Goal: Task Accomplishment & Management: Use online tool/utility

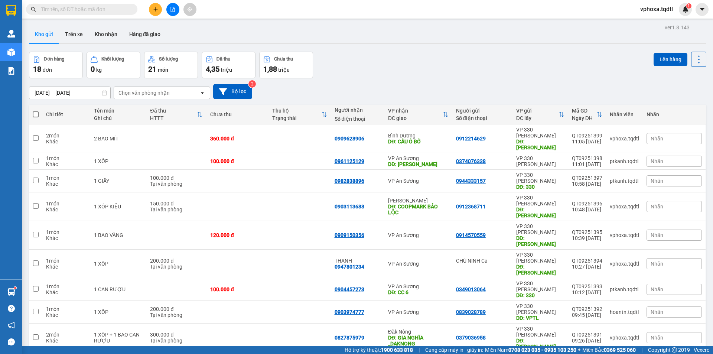
click at [115, 7] on input "text" at bounding box center [85, 9] width 88 height 8
click at [76, 32] on button "Trên xe" at bounding box center [74, 34] width 30 height 18
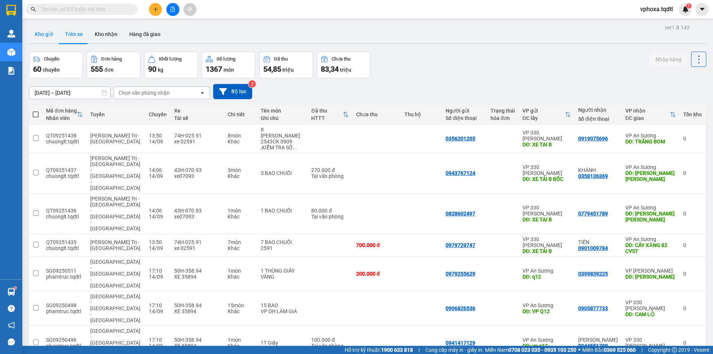
click at [41, 36] on button "Kho gửi" at bounding box center [44, 34] width 30 height 18
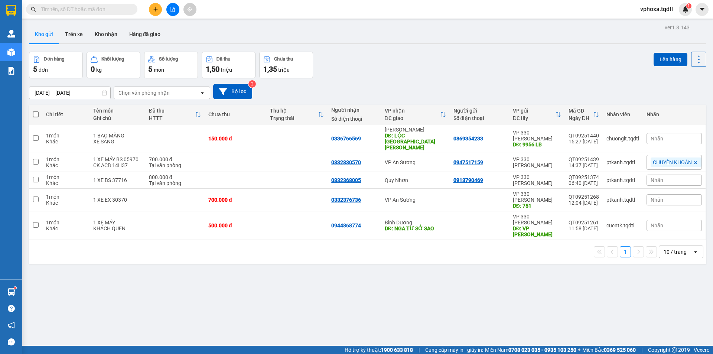
click at [109, 11] on input "text" at bounding box center [85, 9] width 88 height 8
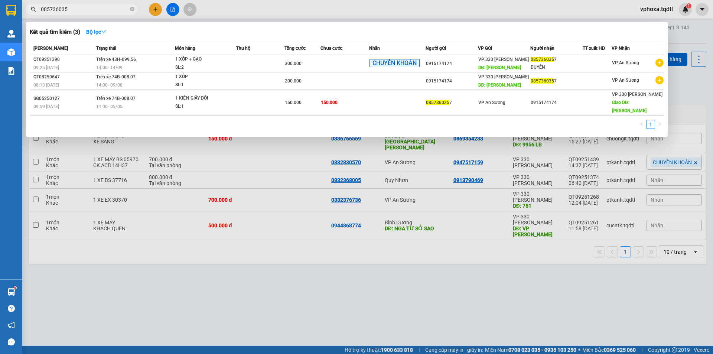
type input "0857360357"
click at [133, 9] on icon "close-circle" at bounding box center [132, 9] width 4 height 4
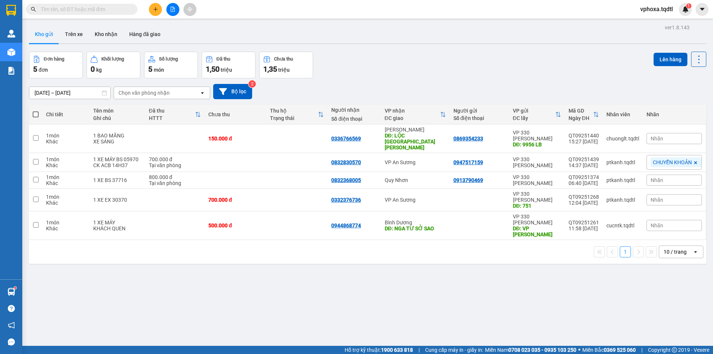
click at [93, 8] on input "text" at bounding box center [85, 9] width 88 height 8
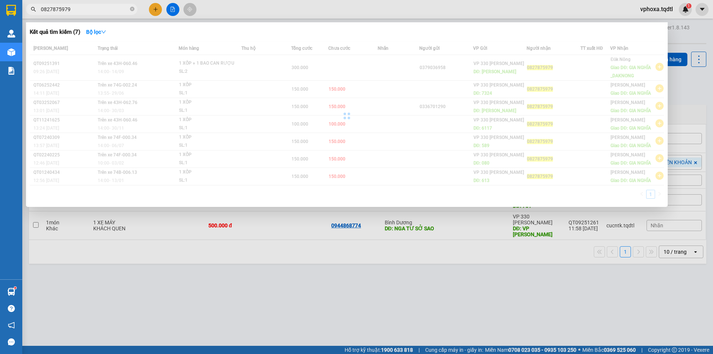
type input "0827875979"
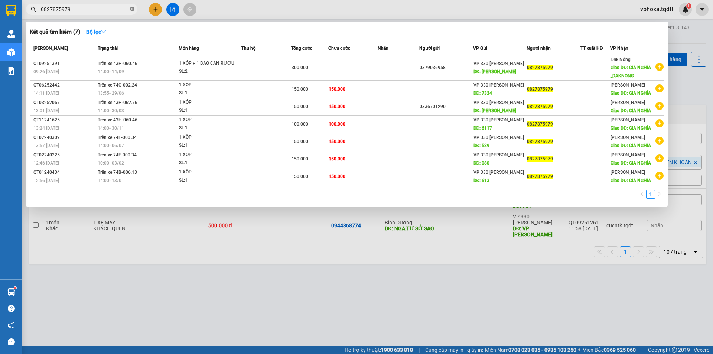
click at [133, 8] on icon "close-circle" at bounding box center [132, 9] width 4 height 4
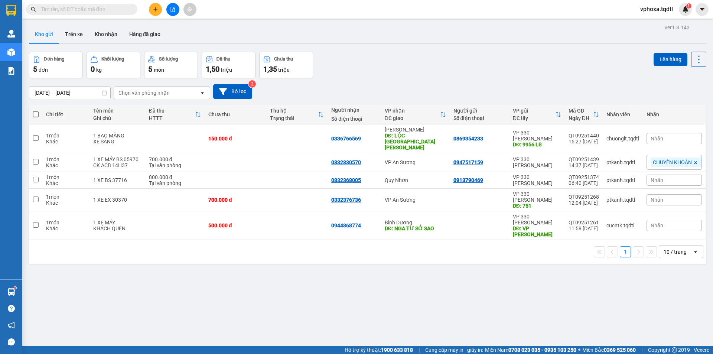
click at [95, 11] on input "text" at bounding box center [85, 9] width 88 height 8
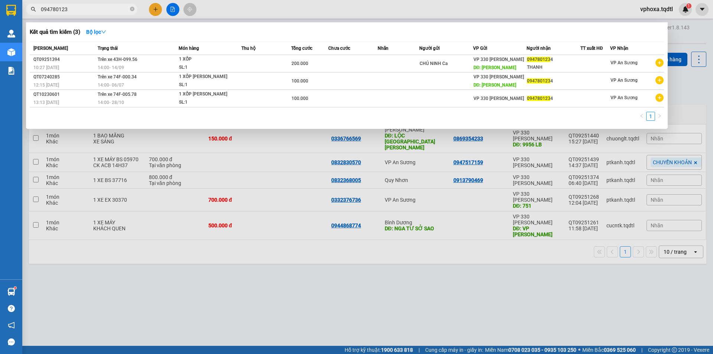
type input "0947801234"
click at [133, 9] on icon "close-circle" at bounding box center [132, 9] width 4 height 4
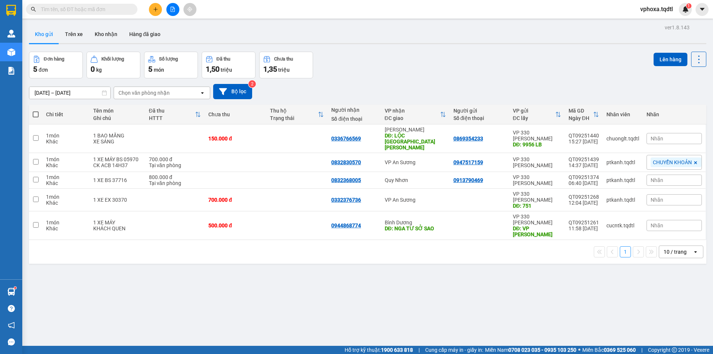
click at [106, 8] on input "text" at bounding box center [85, 9] width 88 height 8
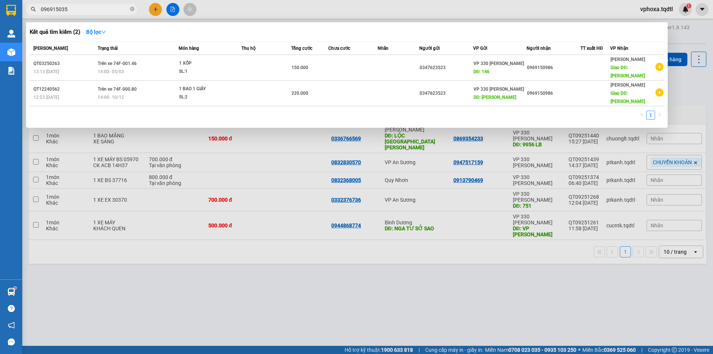
type input "0969150356"
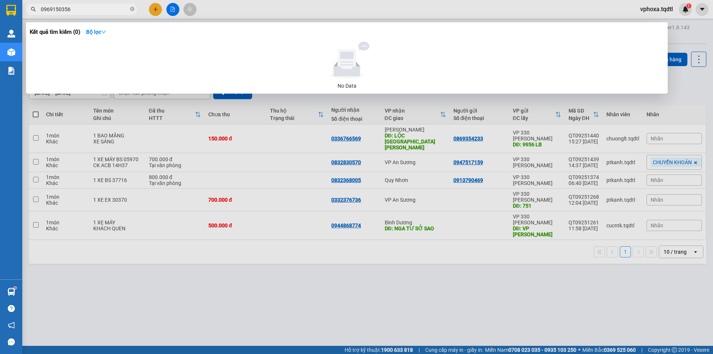
click at [75, 12] on input "0969150356" at bounding box center [85, 9] width 88 height 8
drag, startPoint x: 69, startPoint y: 7, endPoint x: 39, endPoint y: 7, distance: 30.4
click at [39, 7] on span "0969150356" at bounding box center [81, 9] width 111 height 11
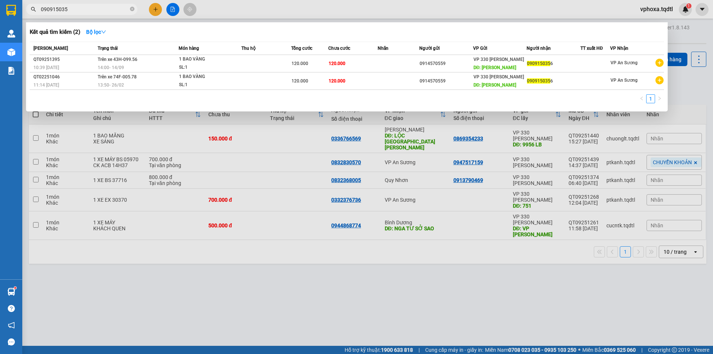
type input "0909150356"
click at [133, 9] on icon "close-circle" at bounding box center [132, 9] width 4 height 4
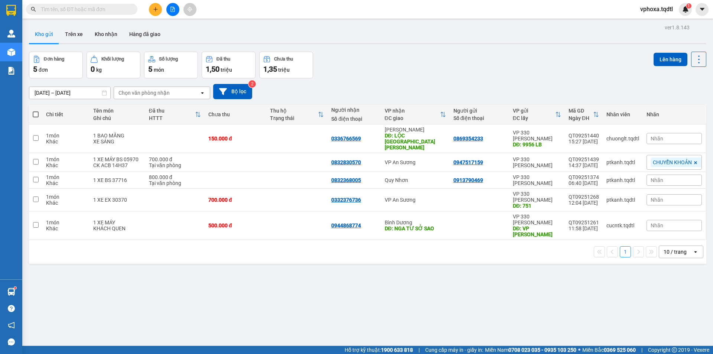
click at [88, 10] on input "text" at bounding box center [85, 9] width 88 height 8
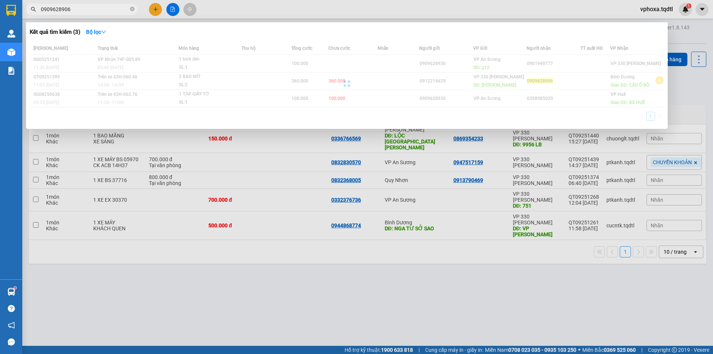
type input "0909628906"
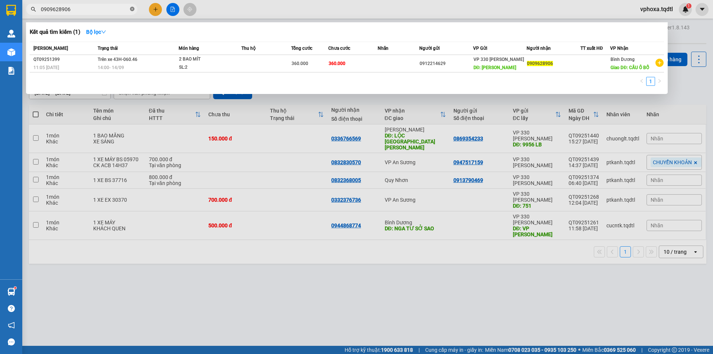
click at [131, 9] on icon "close-circle" at bounding box center [132, 9] width 4 height 4
